Goal: Task Accomplishment & Management: Manage account settings

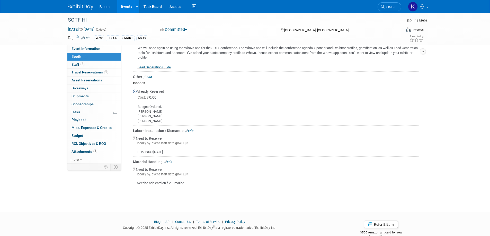
click at [127, 6] on link "Events" at bounding box center [126, 6] width 19 height 13
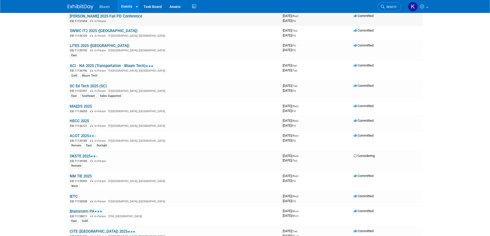
scroll to position [231, 0]
click at [83, 121] on link "HECC 2025" at bounding box center [79, 120] width 19 height 5
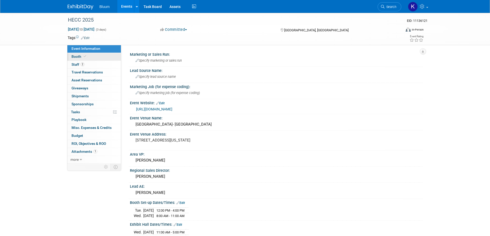
click at [77, 59] on link "Booth" at bounding box center [93, 57] width 53 height 8
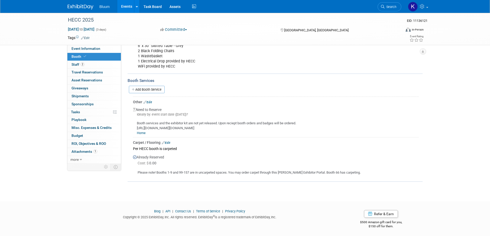
scroll to position [88, 0]
click at [159, 88] on link "Add Booth Service" at bounding box center [147, 88] width 36 height 7
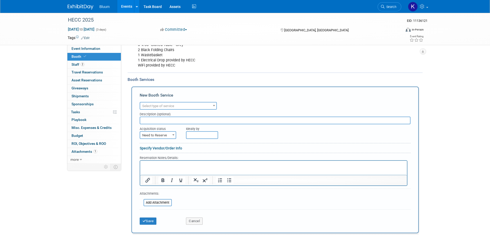
scroll to position [0, 0]
click at [184, 106] on span "Select type of service" at bounding box center [178, 106] width 76 height 7
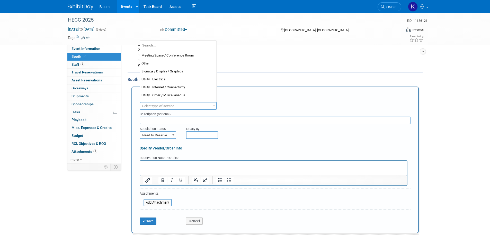
scroll to position [132, 0]
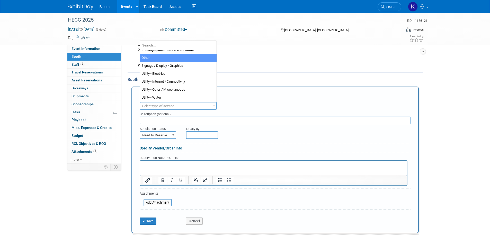
select select "1"
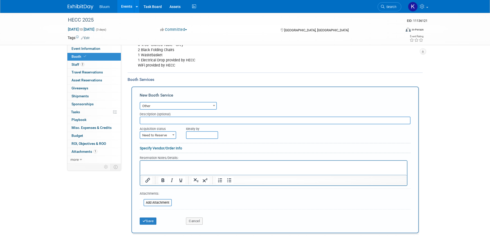
click at [163, 123] on input "text" at bounding box center [275, 121] width 271 height 8
type input "Badges"
click at [155, 164] on p "Rich Text Area. Press ALT-0 for help." at bounding box center [273, 165] width 261 height 5
click at [149, 221] on button "Save" at bounding box center [148, 221] width 17 height 7
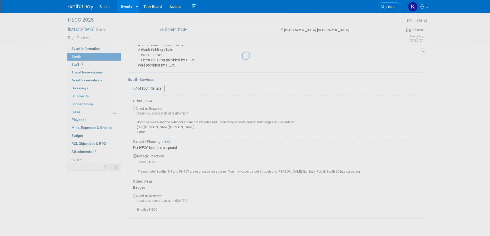
scroll to position [126, 0]
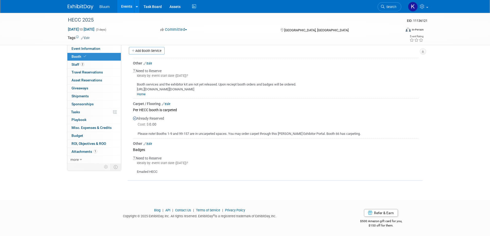
click at [127, 8] on link "Events" at bounding box center [126, 6] width 19 height 13
